Goal: Use online tool/utility: Utilize a website feature to perform a specific function

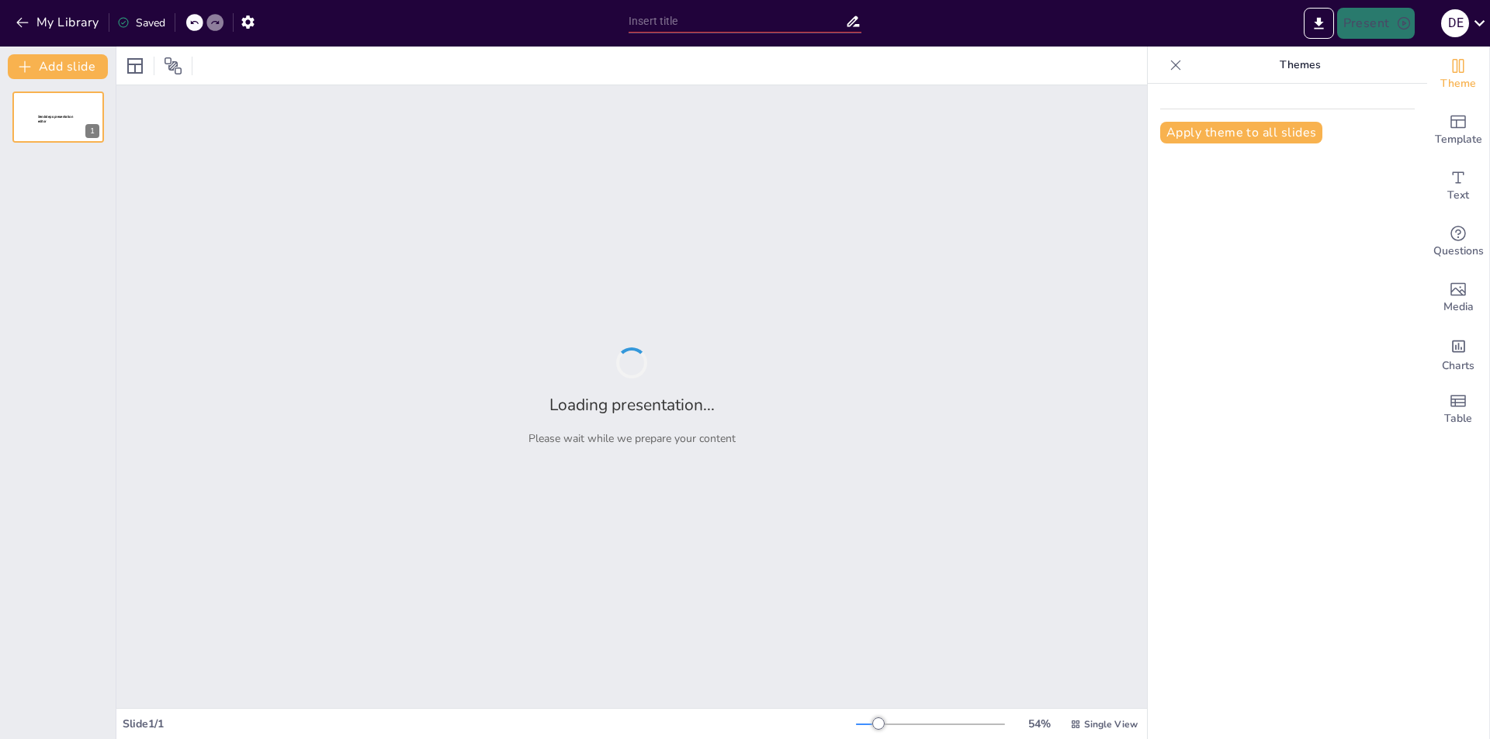
type input "Transformación Digital: El Rol del Profesional en la Era de las Plataformas"
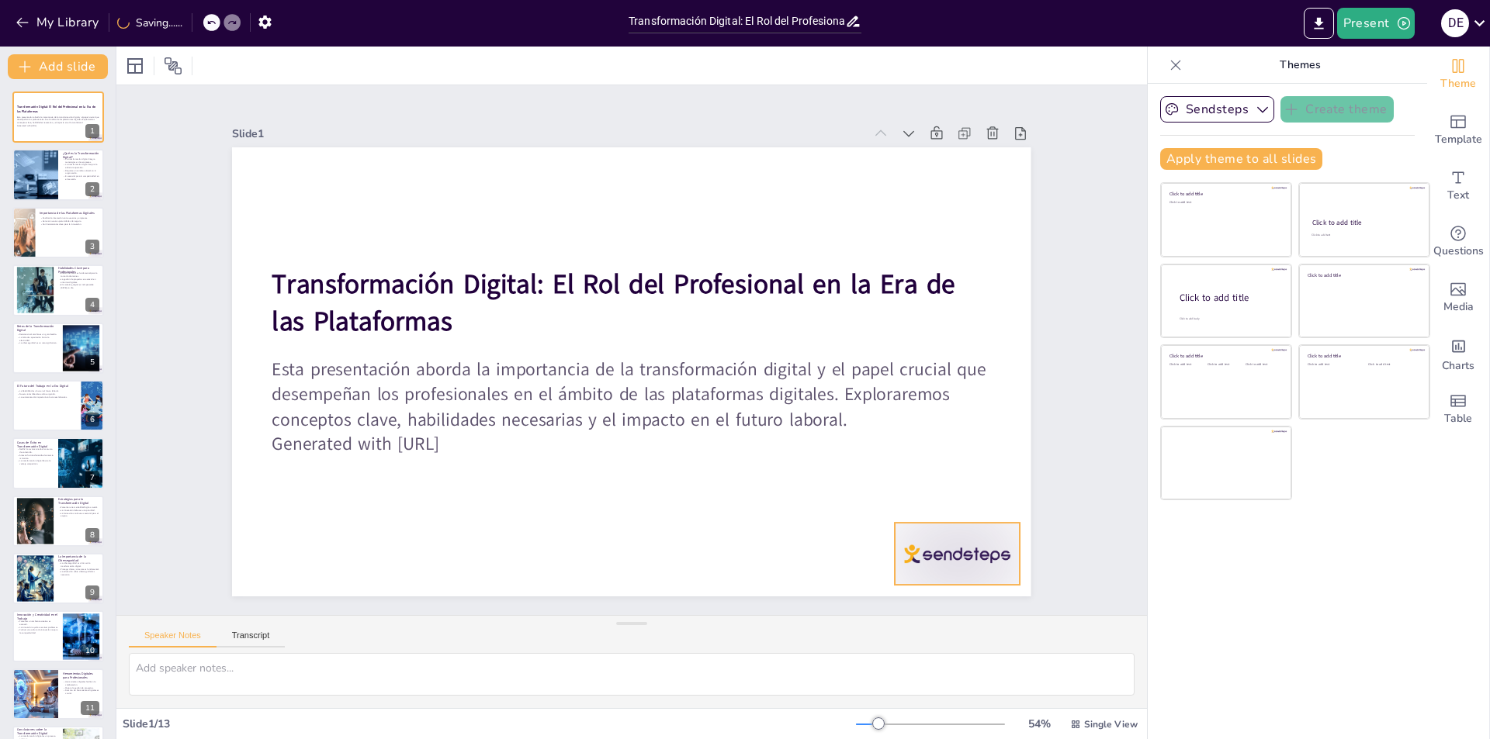
click at [949, 544] on div at bounding box center [957, 554] width 125 height 62
click at [960, 516] on icon at bounding box center [953, 526] width 20 height 20
click at [48, 193] on div at bounding box center [34, 175] width 79 height 53
type textarea "La integración de tecnologías digitales es un [PERSON_NAME] fundamental para la…"
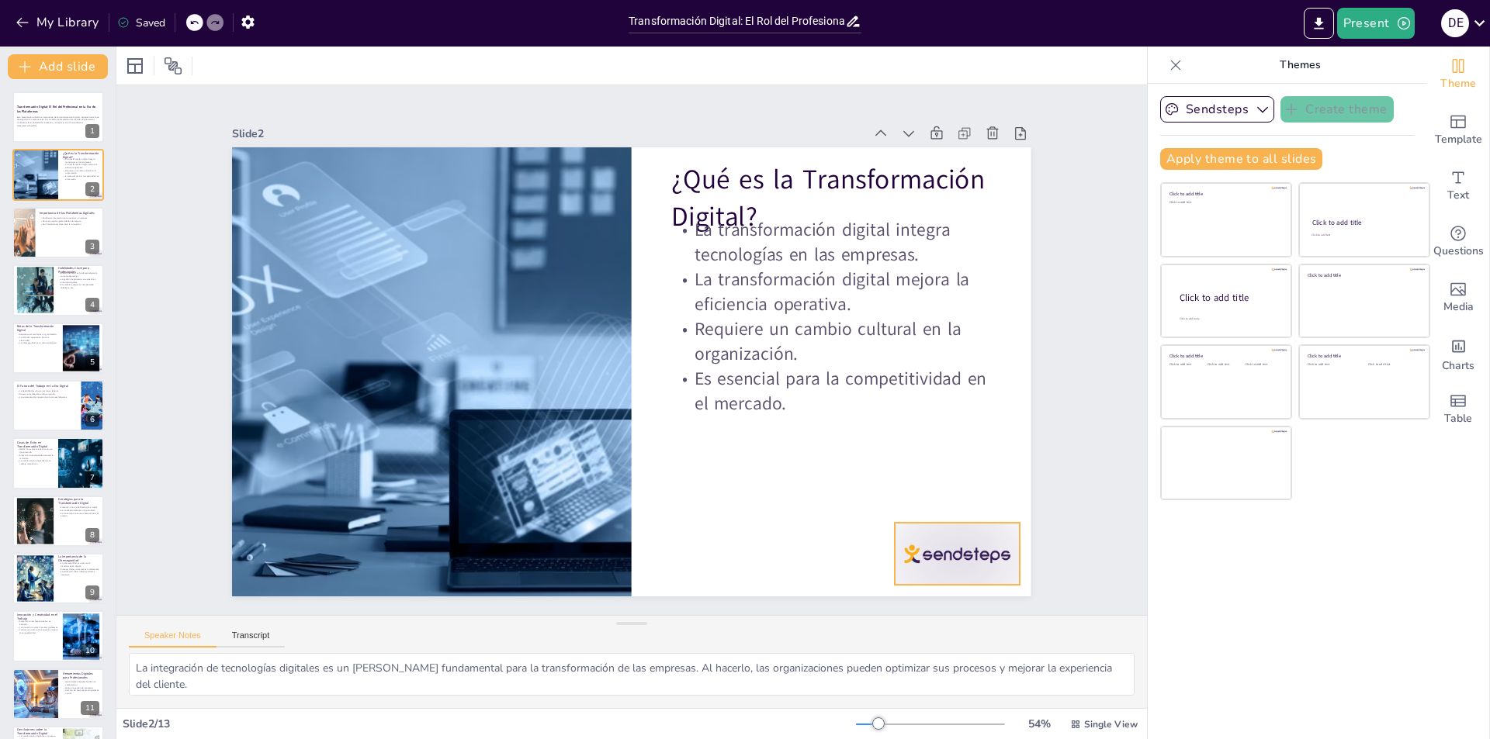
click at [969, 549] on div at bounding box center [934, 586] width 130 height 75
click at [1321, 19] on icon "Export to PowerPoint" at bounding box center [1317, 23] width 9 height 12
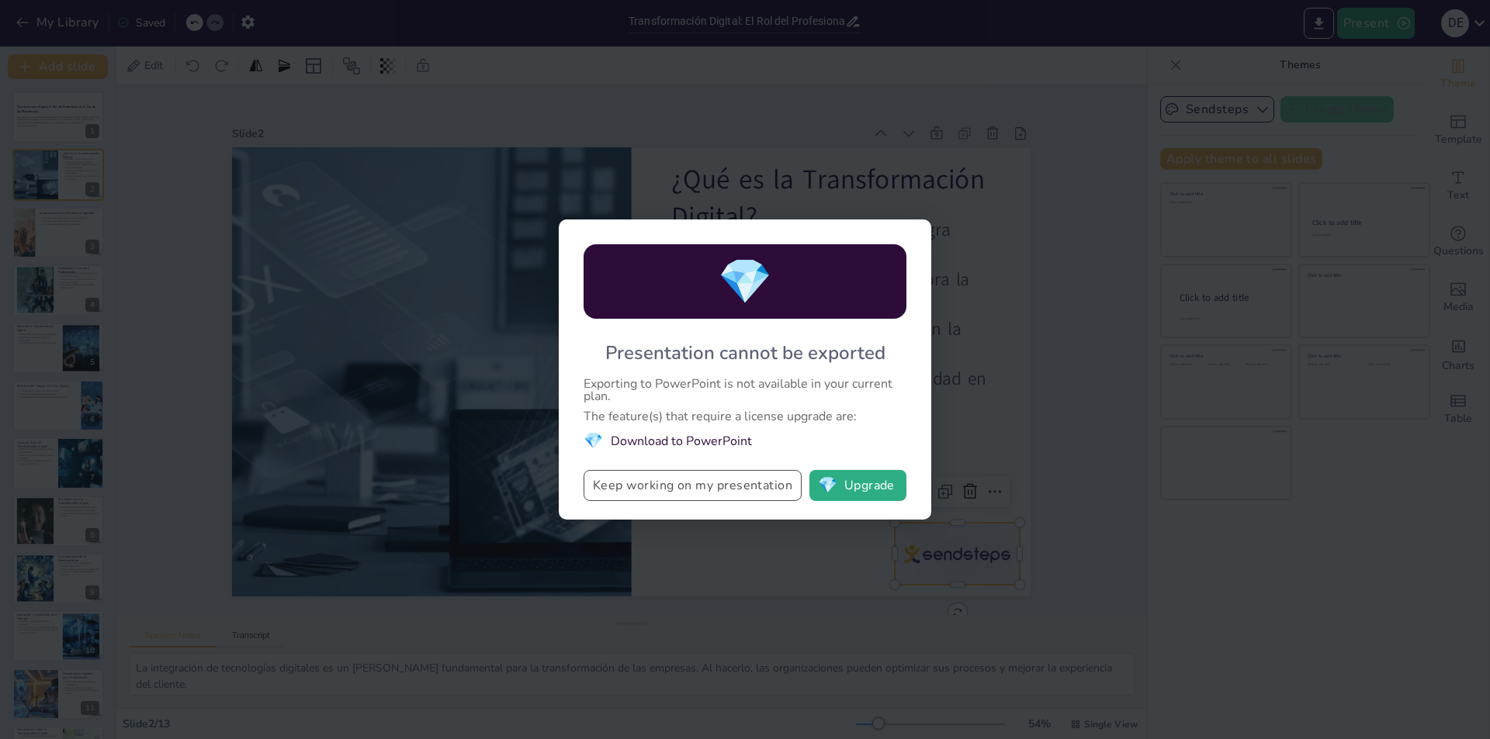
click at [734, 476] on button "Keep working on my presentation" at bounding box center [692, 485] width 218 height 31
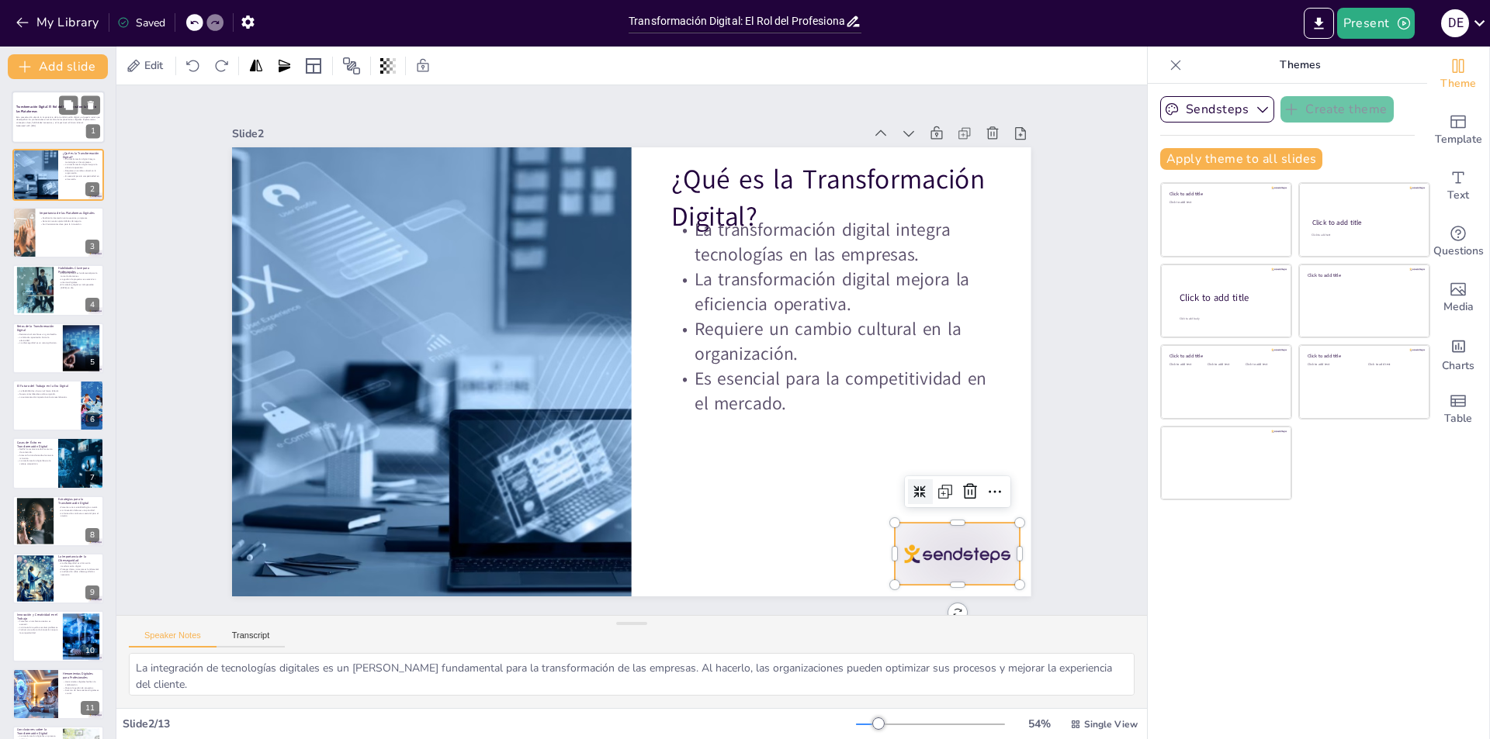
click at [62, 122] on p "Esta presentación aborda la importancia de la transformación digital y el papel…" at bounding box center [58, 120] width 84 height 9
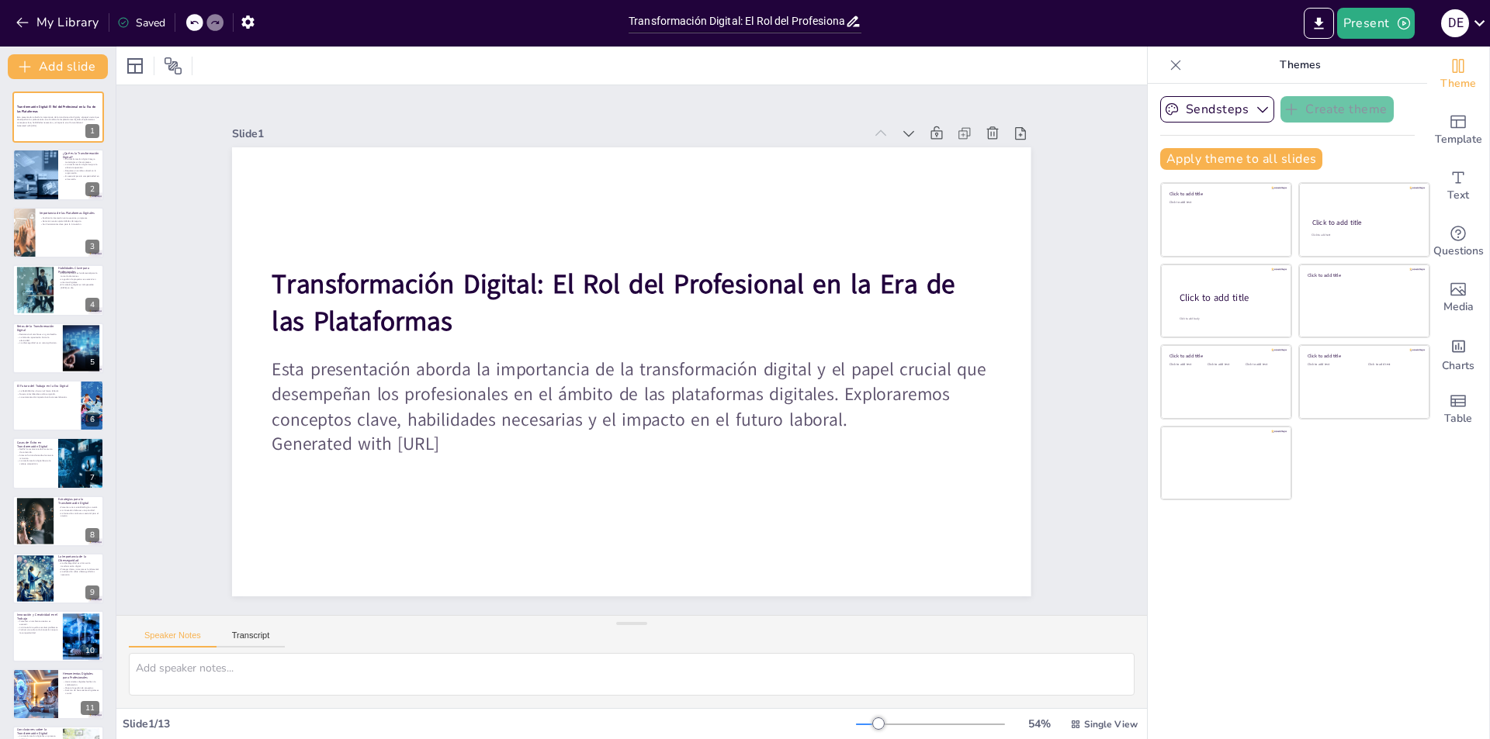
click at [189, 19] on div at bounding box center [194, 22] width 17 height 17
click at [1330, 19] on button "Export to PowerPoint" at bounding box center [1318, 23] width 30 height 31
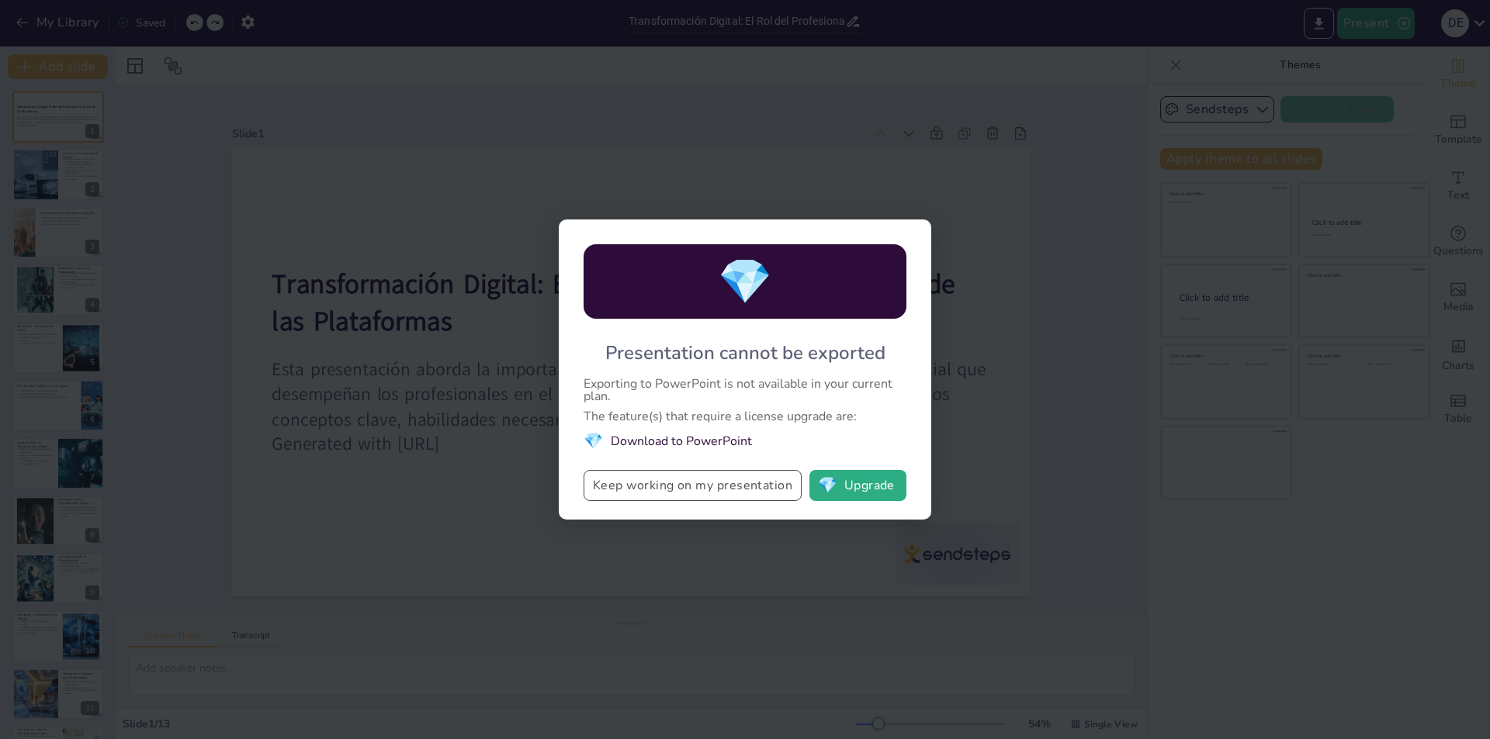
click at [761, 490] on button "Keep working on my presentation" at bounding box center [692, 485] width 218 height 31
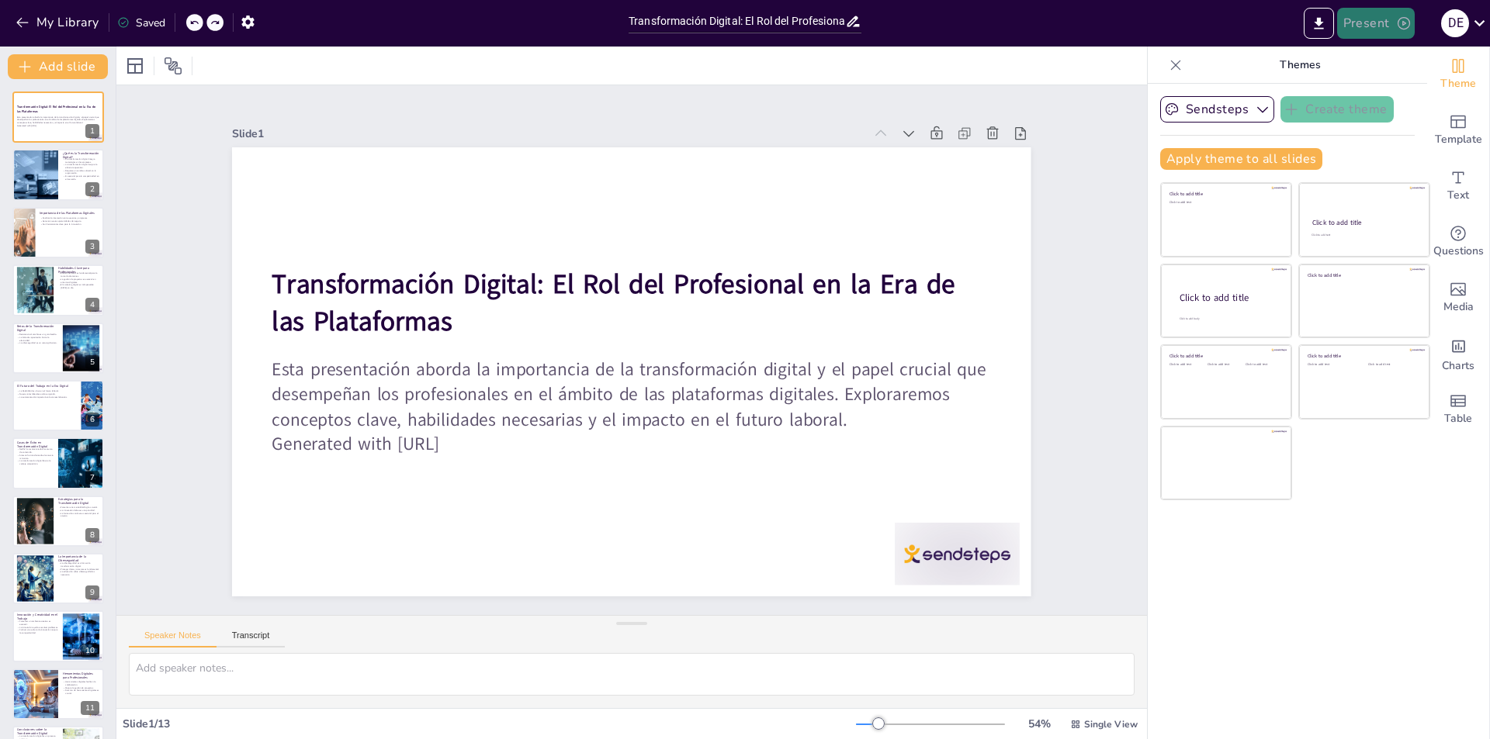
click at [1396, 19] on icon "button" at bounding box center [1404, 24] width 16 height 16
click at [715, 144] on div at bounding box center [745, 369] width 1490 height 739
click at [57, 205] on div "Transformación Digital: El Rol del Profesional en la Era de las Plataformas Est…" at bounding box center [58, 464] width 116 height 744
click at [46, 171] on div at bounding box center [34, 175] width 79 height 53
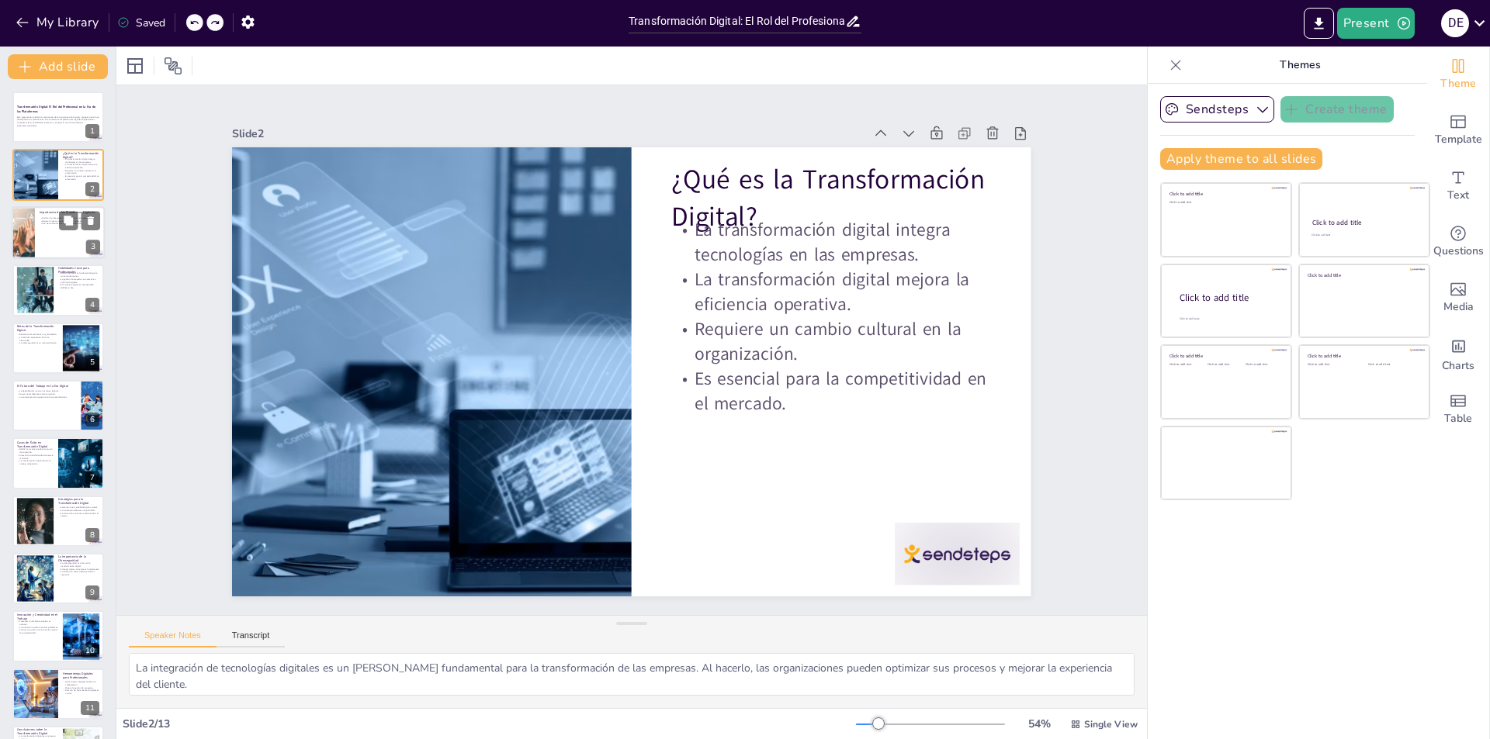
click at [45, 214] on p "Importancia de las Plataformas Digitales" at bounding box center [70, 212] width 61 height 5
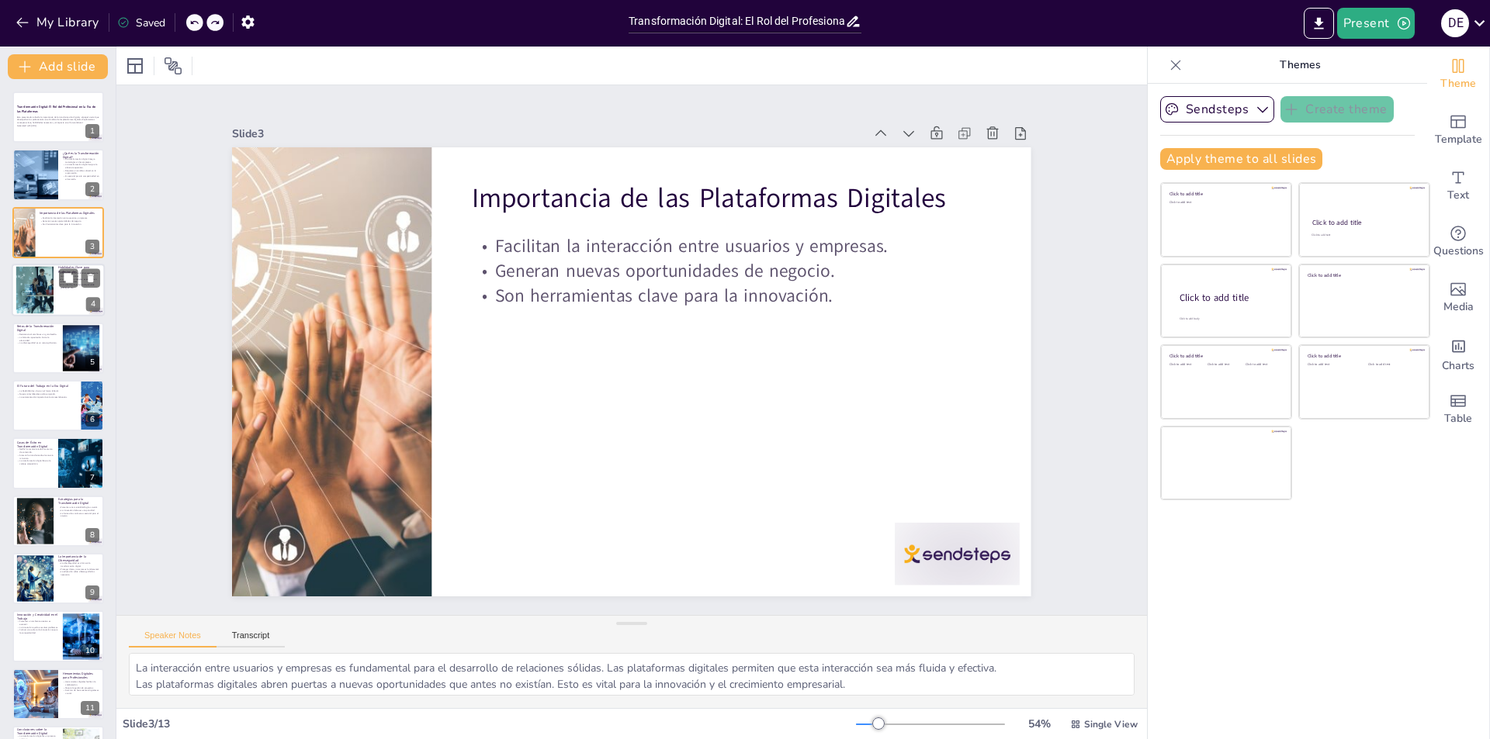
click at [43, 294] on div at bounding box center [35, 290] width 95 height 47
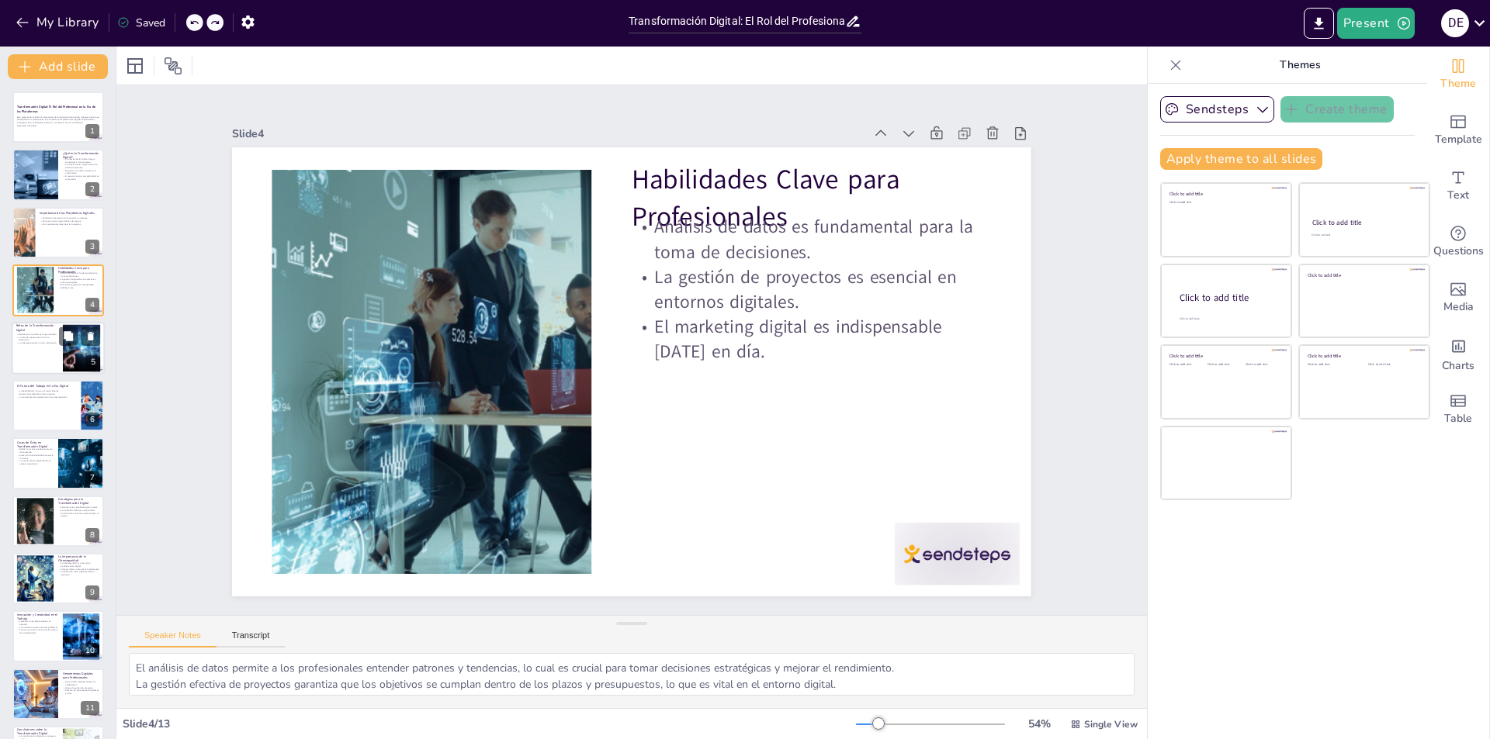
click at [50, 340] on p "La falta de capacitación limita la efectividad." at bounding box center [37, 337] width 42 height 5
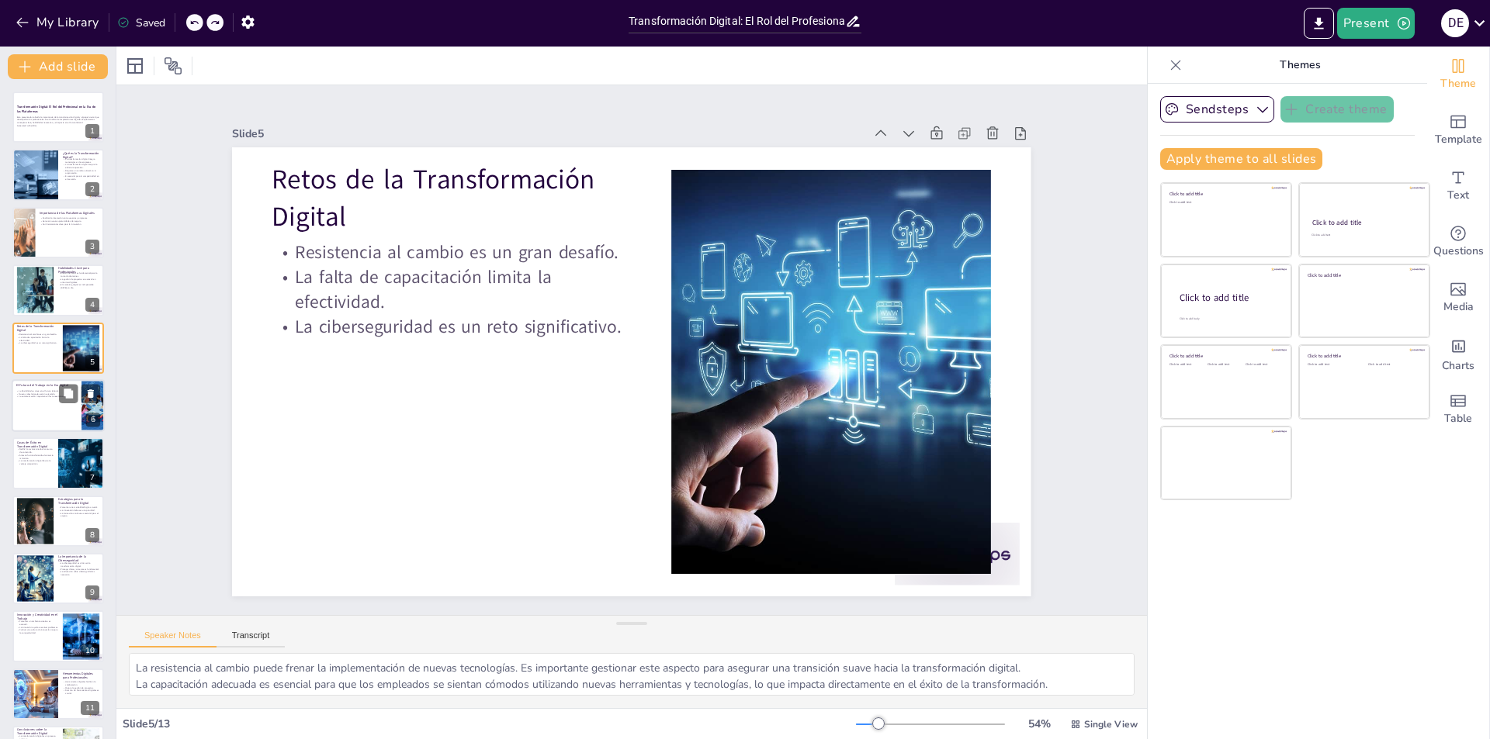
click at [44, 406] on div at bounding box center [58, 405] width 93 height 53
type textarea "La flexibilidad se ha convertido en una habilidad esencial en el entorno labora…"
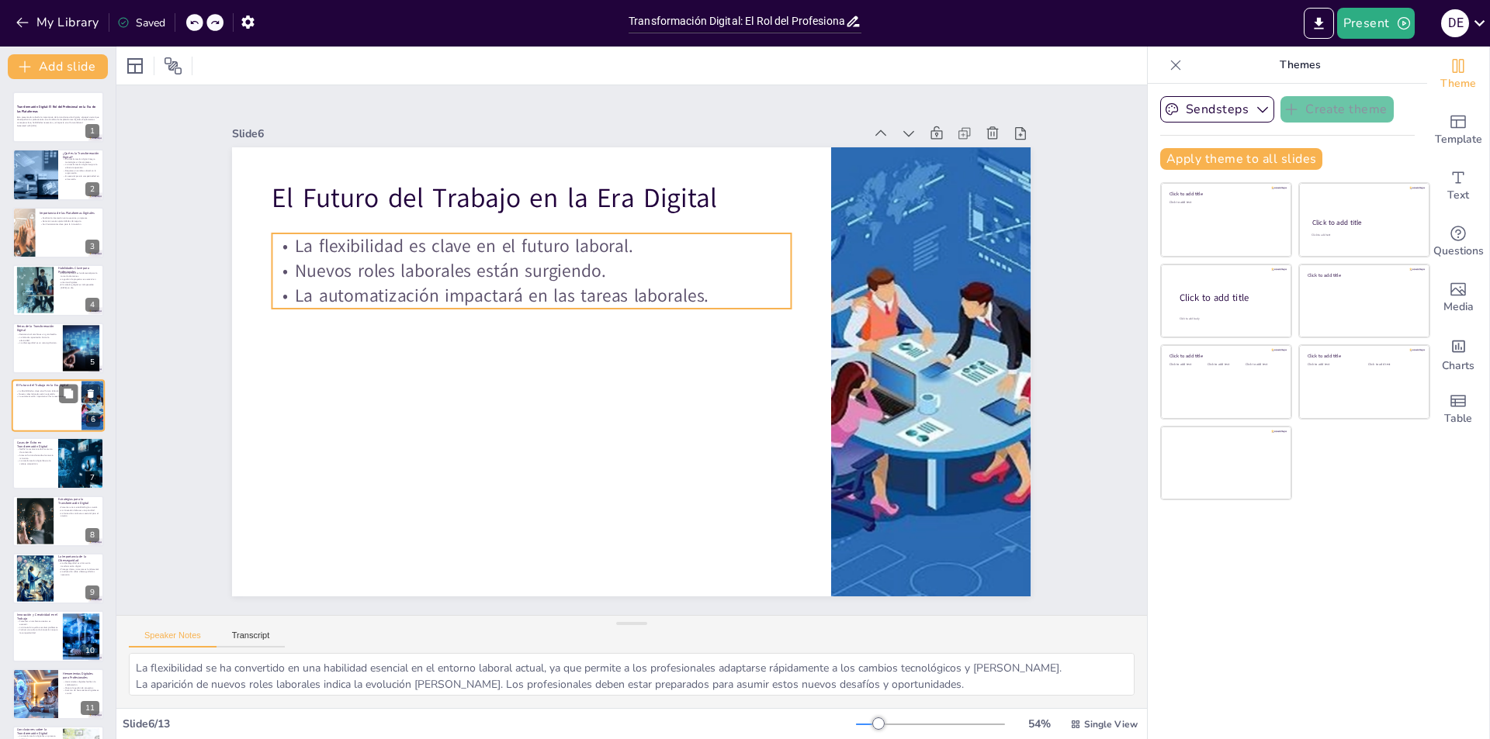
scroll to position [109, 0]
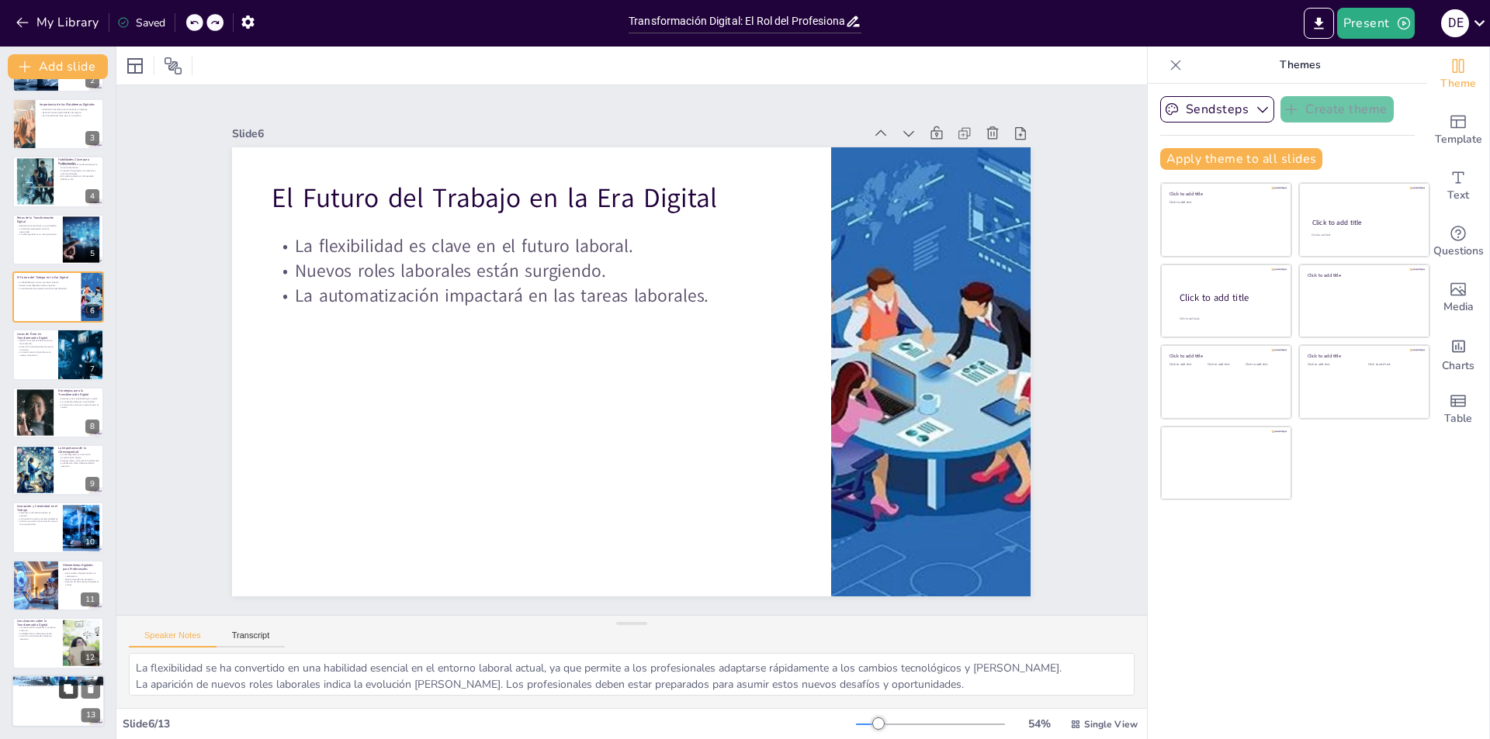
click at [77, 684] on button at bounding box center [68, 689] width 19 height 19
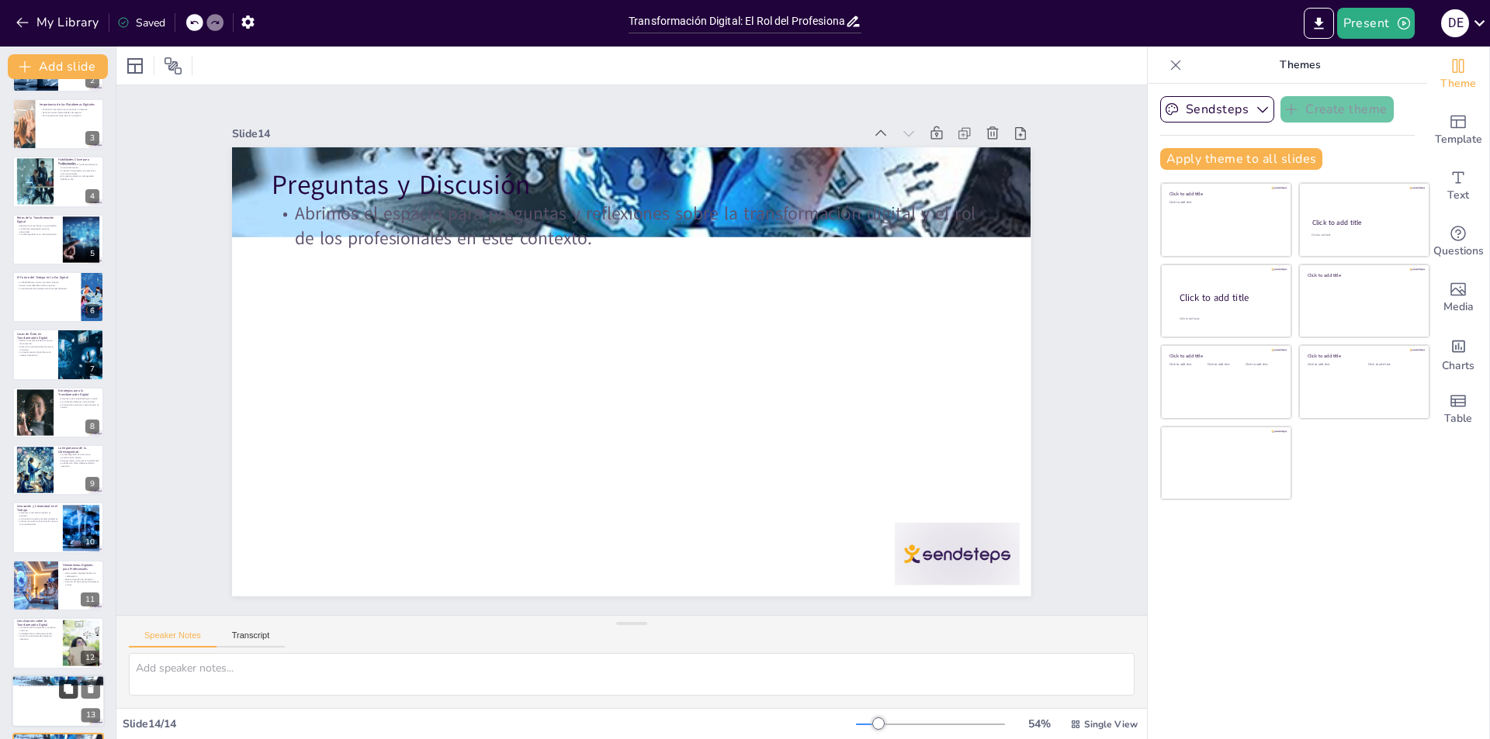
scroll to position [166, 0]
